Goal: Entertainment & Leisure: Consume media (video, audio)

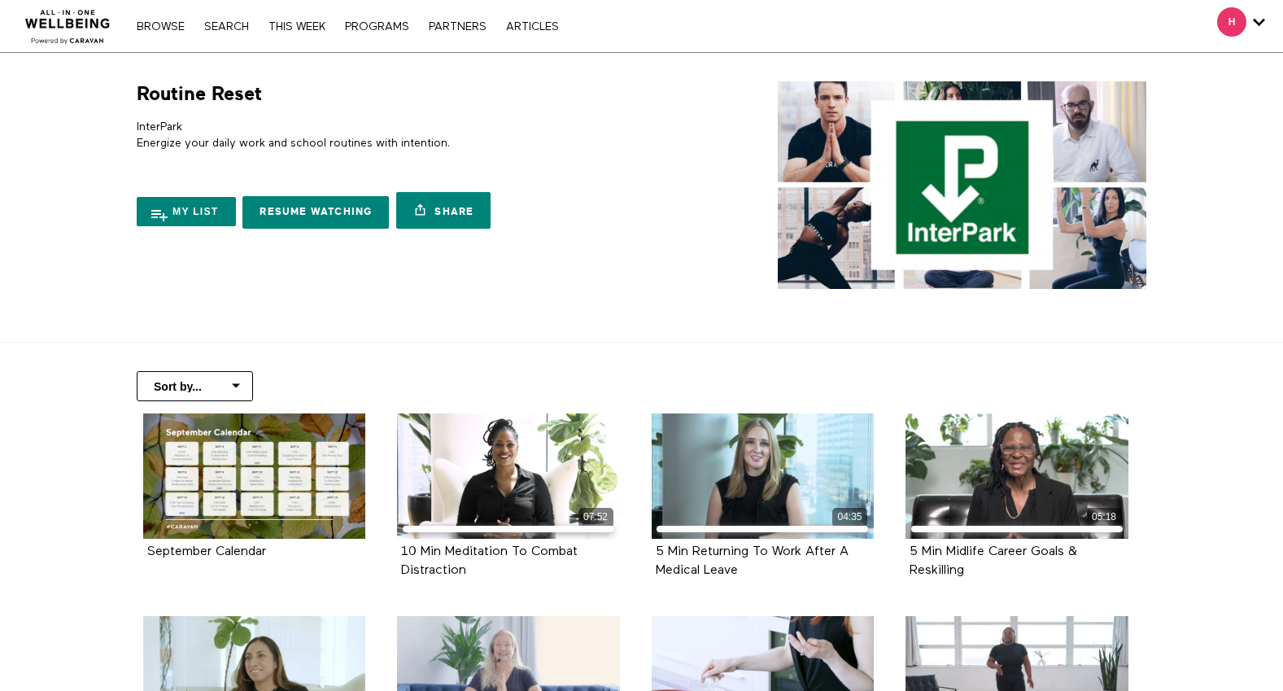
click at [1175, 312] on section "Routine Reset InterPark Energize your daily work and school routines with inten…" at bounding box center [641, 198] width 1283 height 290
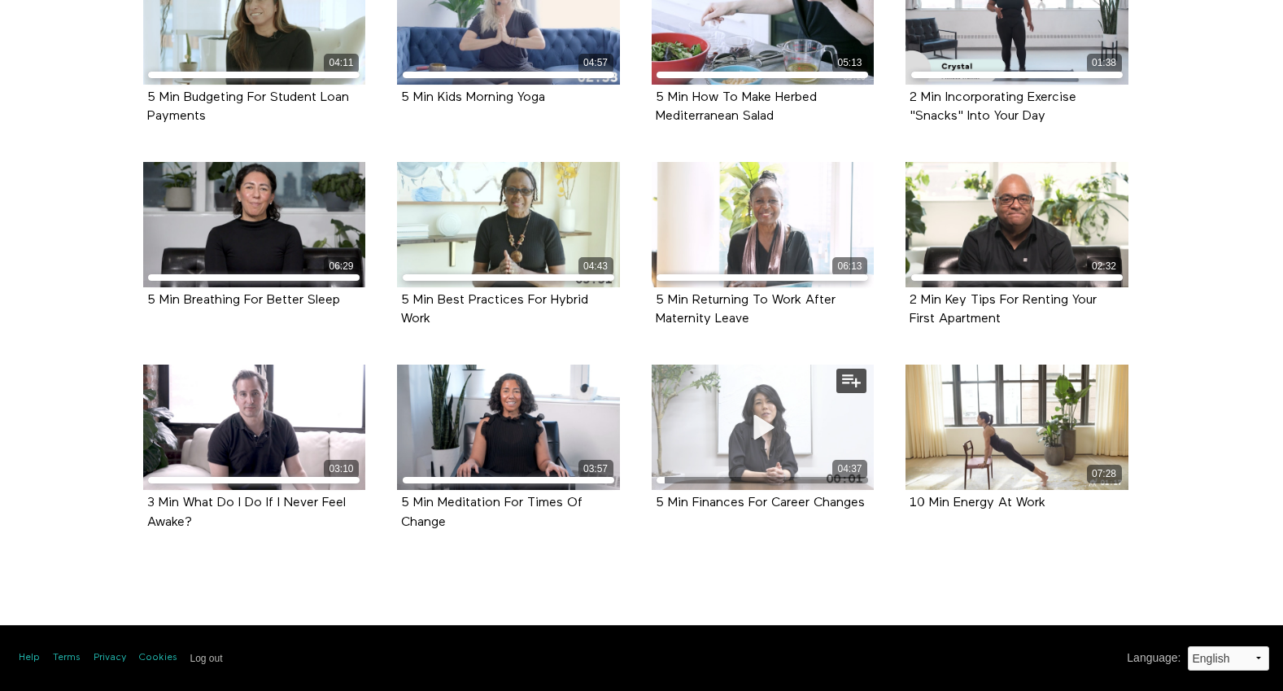
click at [770, 410] on span at bounding box center [762, 427] width 49 height 49
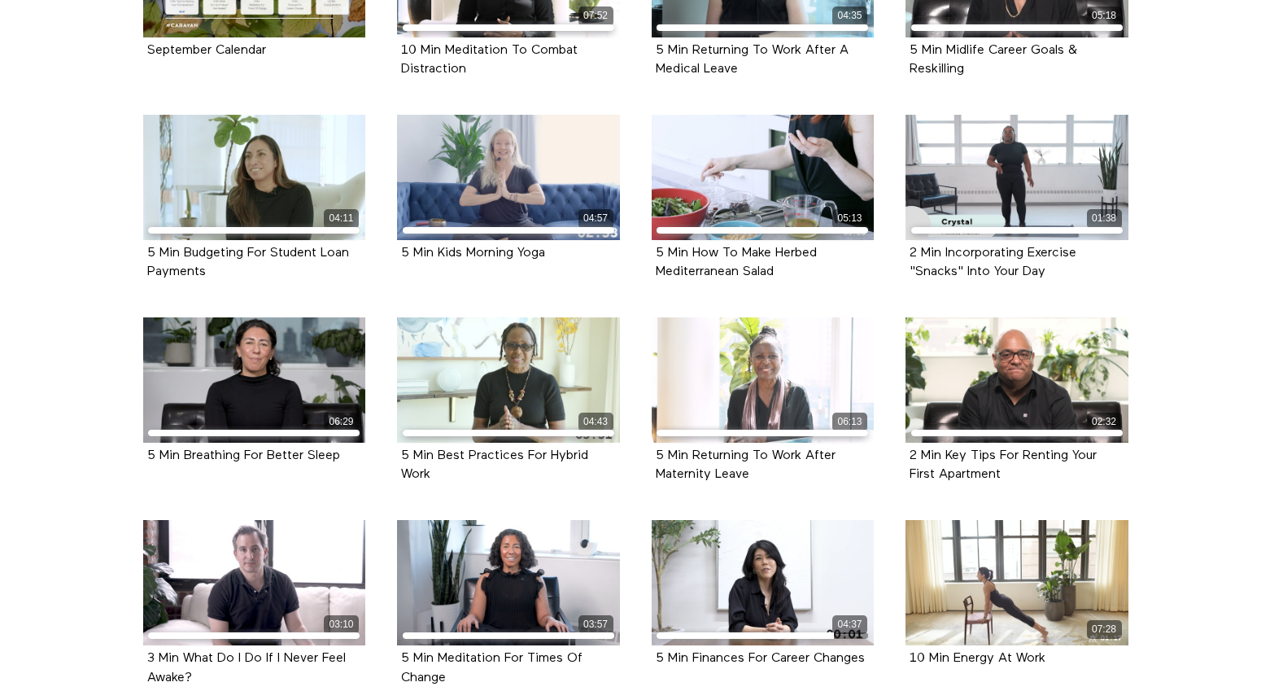
scroll to position [502, 0]
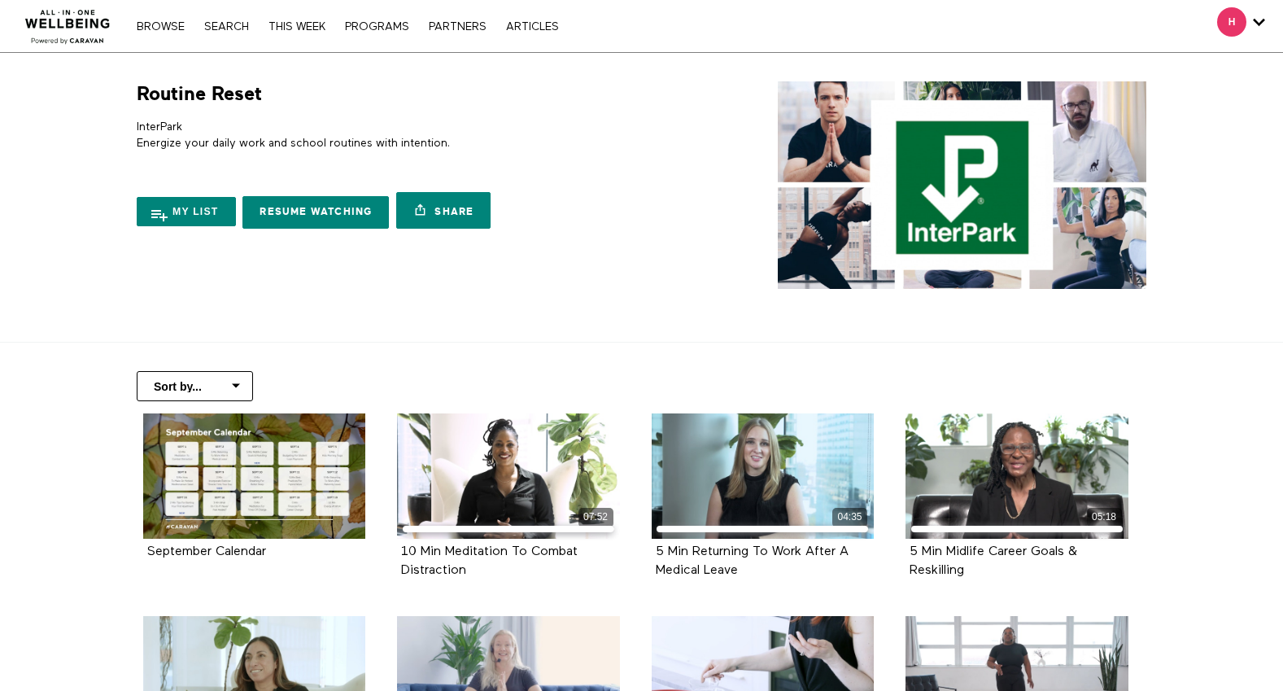
scroll to position [502, 0]
